Goal: Task Accomplishment & Management: Use online tool/utility

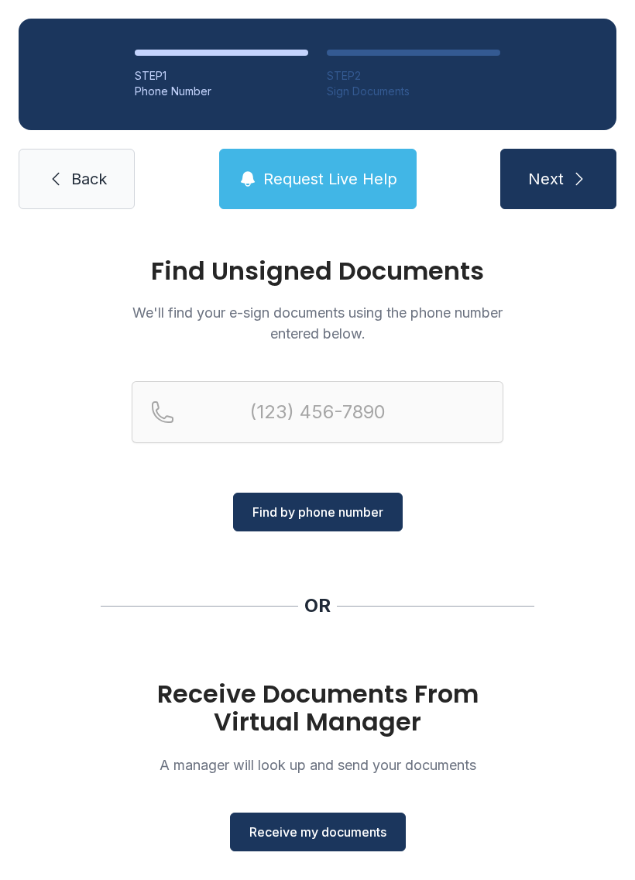
click at [344, 806] on div "Receive Documents From Virtual Manager A manager will look up and send your doc…" at bounding box center [318, 765] width 372 height 171
click at [351, 835] on span "Receive my documents" at bounding box center [317, 832] width 137 height 19
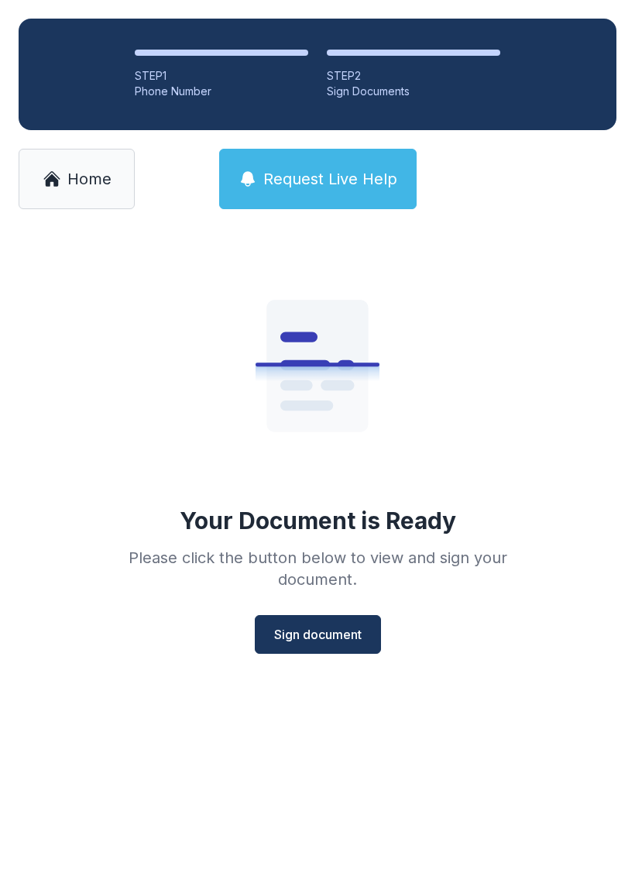
click at [368, 617] on button "Sign document" at bounding box center [318, 634] width 126 height 39
click at [78, 163] on link "Home" at bounding box center [77, 179] width 116 height 60
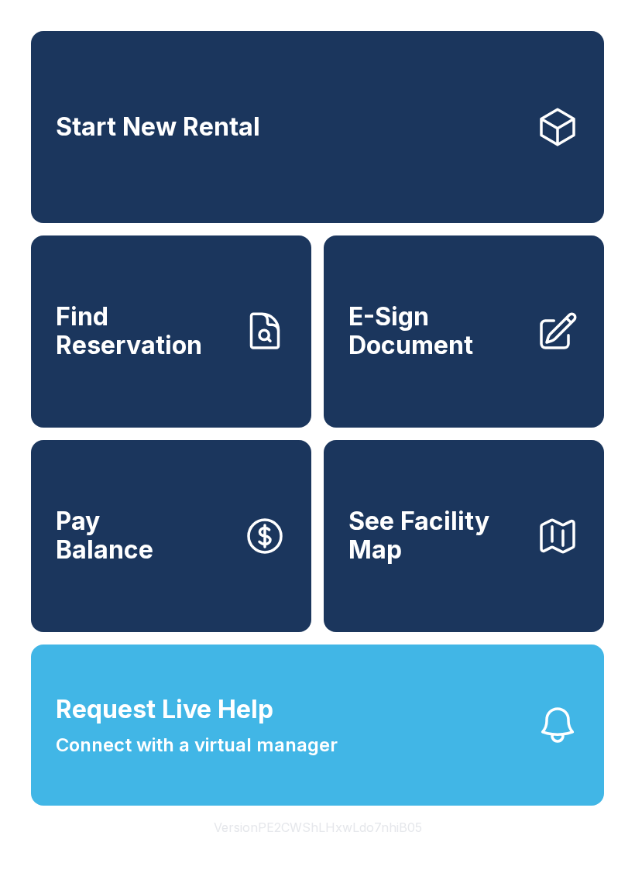
click at [475, 346] on span "E-Sign Document" at bounding box center [436, 331] width 175 height 57
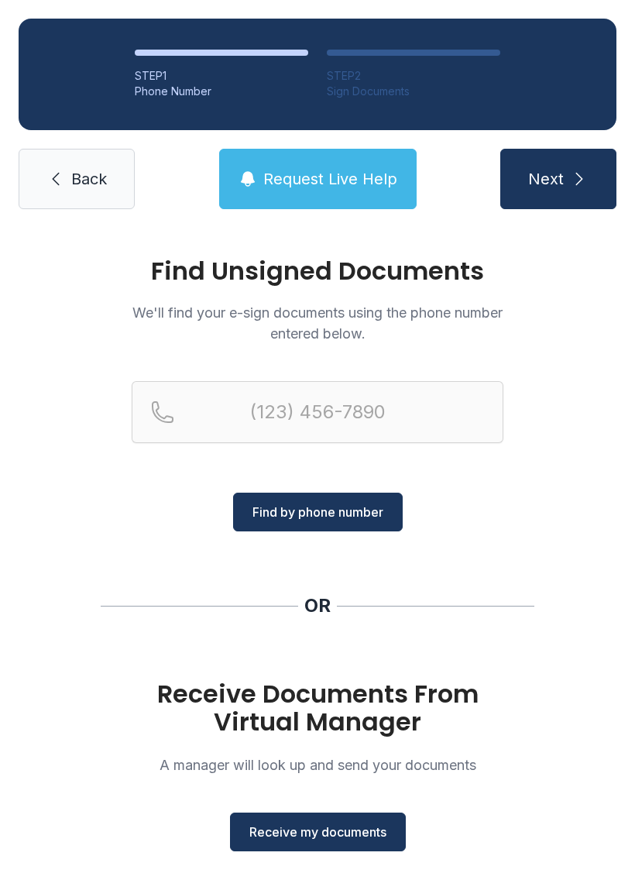
click at [366, 834] on span "Receive my documents" at bounding box center [317, 832] width 137 height 19
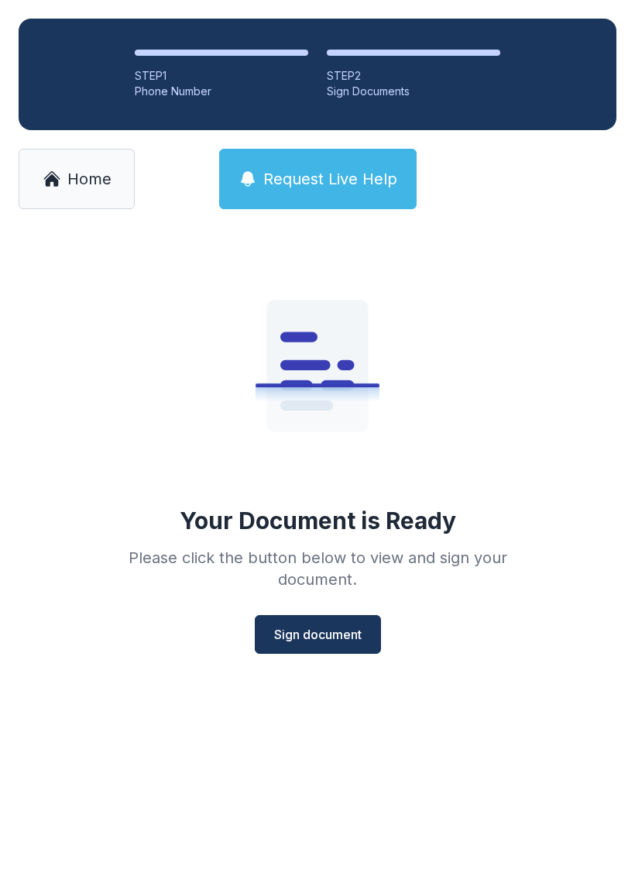
click at [342, 627] on span "Sign document" at bounding box center [318, 634] width 88 height 19
